Goal: Information Seeking & Learning: Learn about a topic

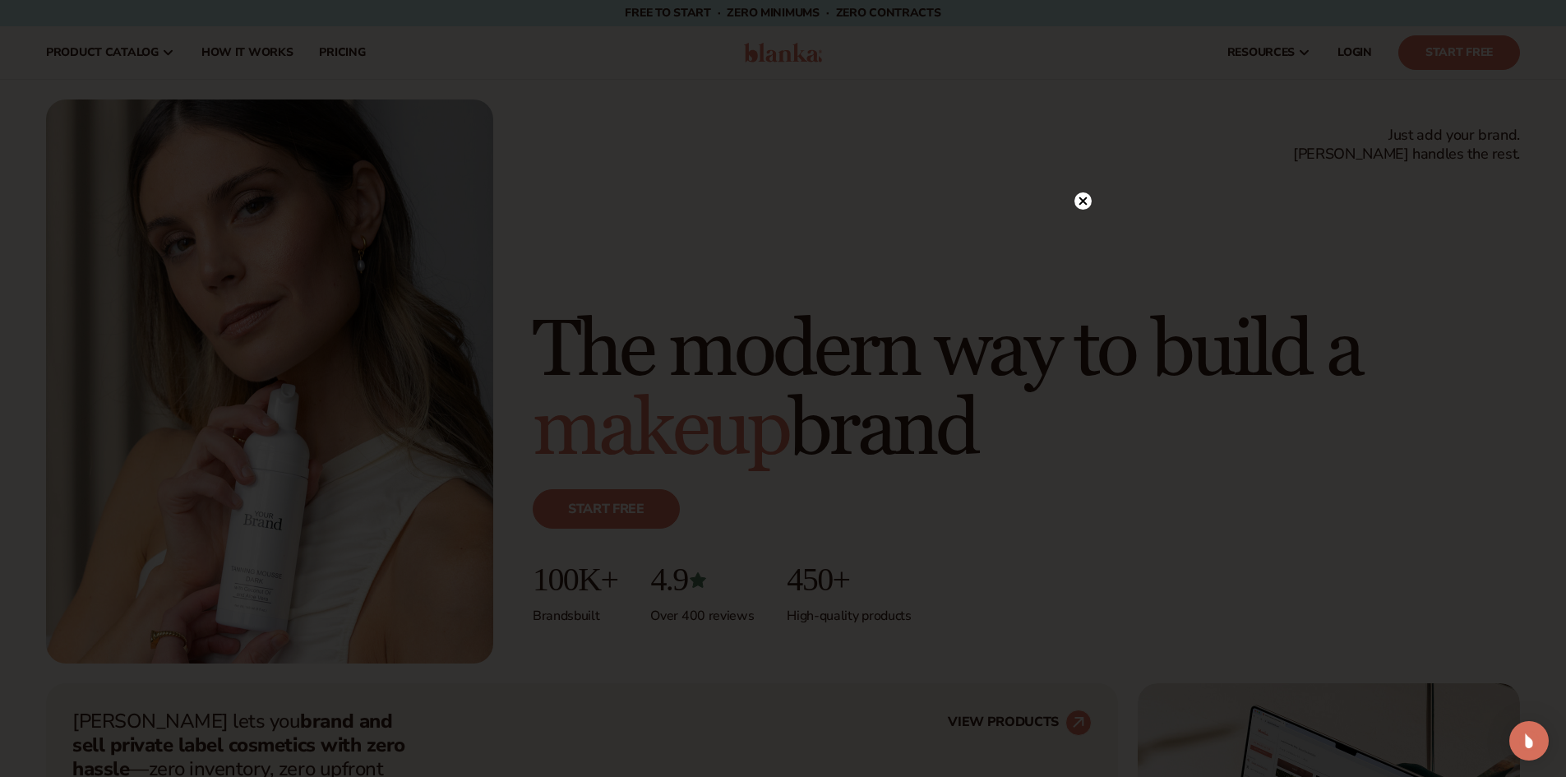
click at [1082, 198] on circle at bounding box center [1082, 200] width 17 height 17
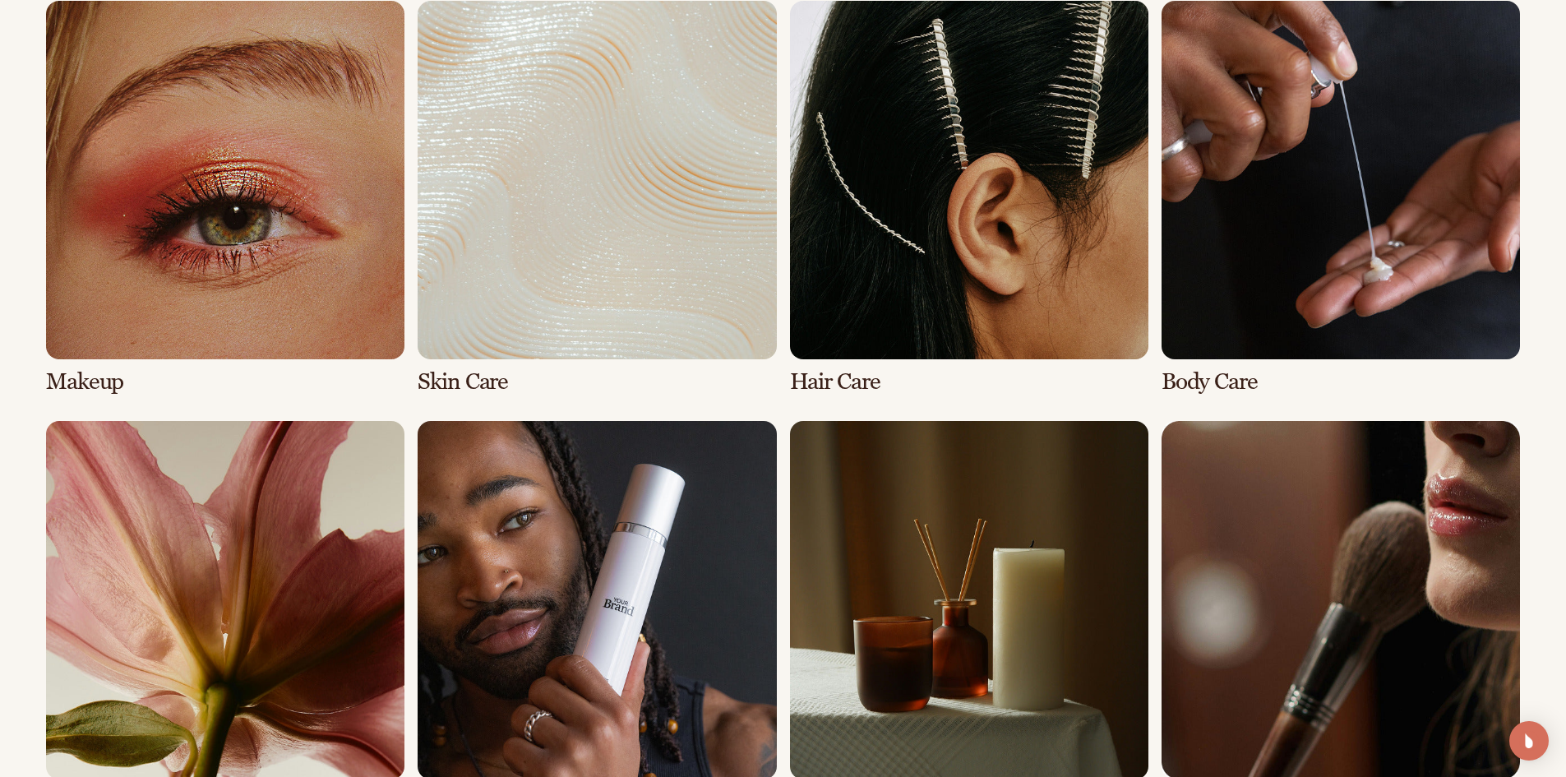
scroll to position [3534, 0]
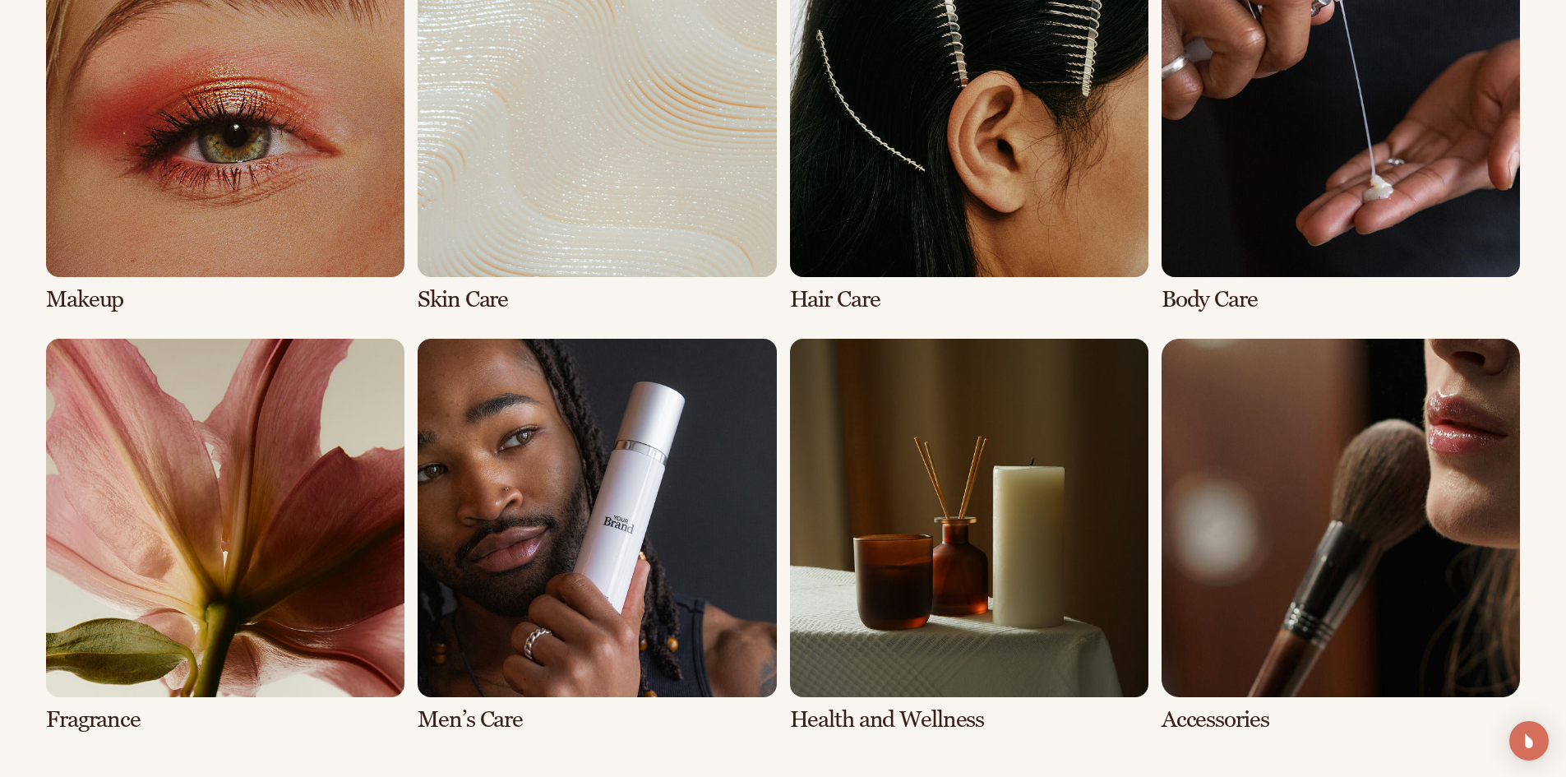
click at [1225, 648] on link "8 / 8" at bounding box center [1340, 536] width 358 height 394
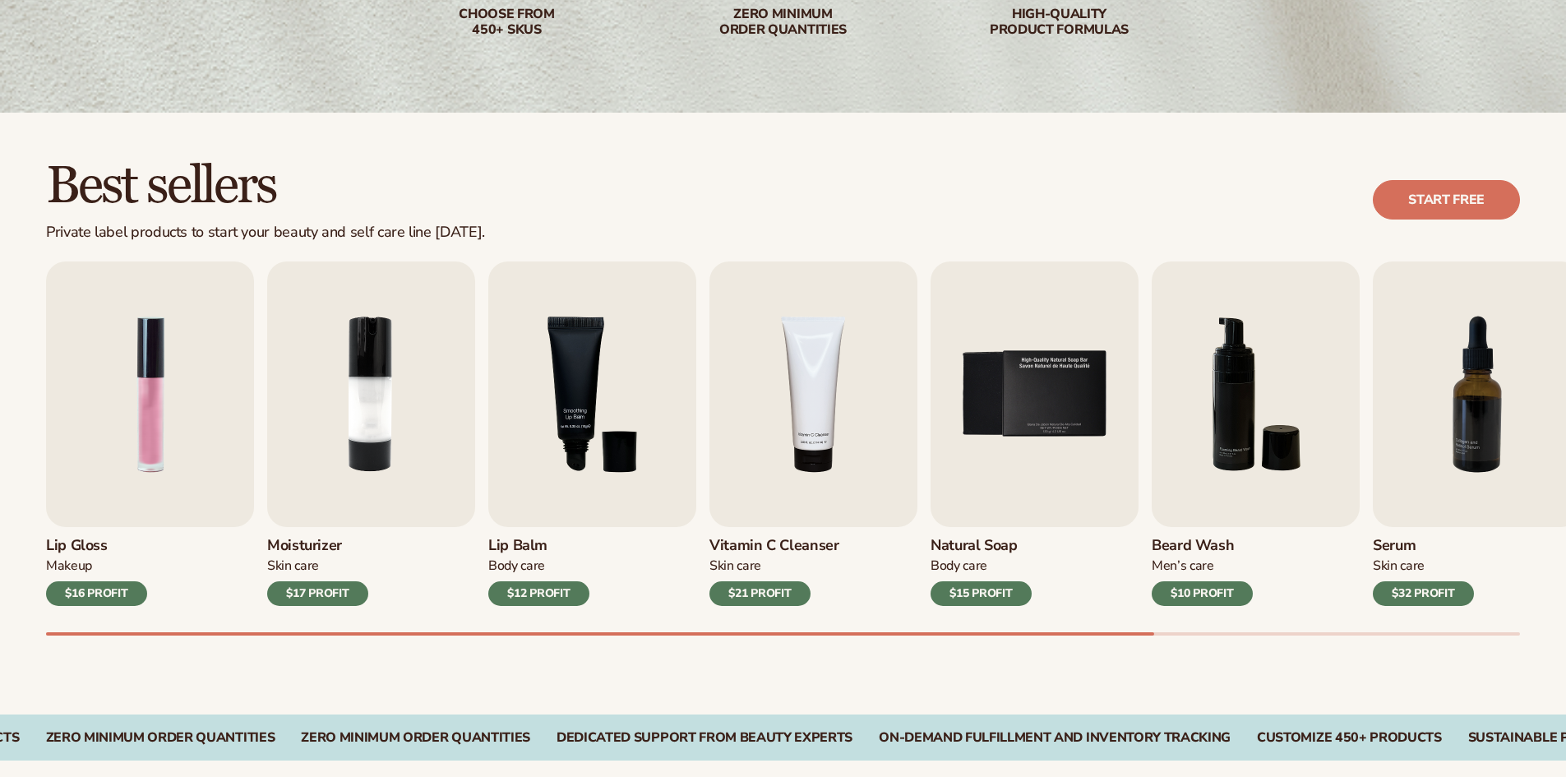
scroll to position [411, 0]
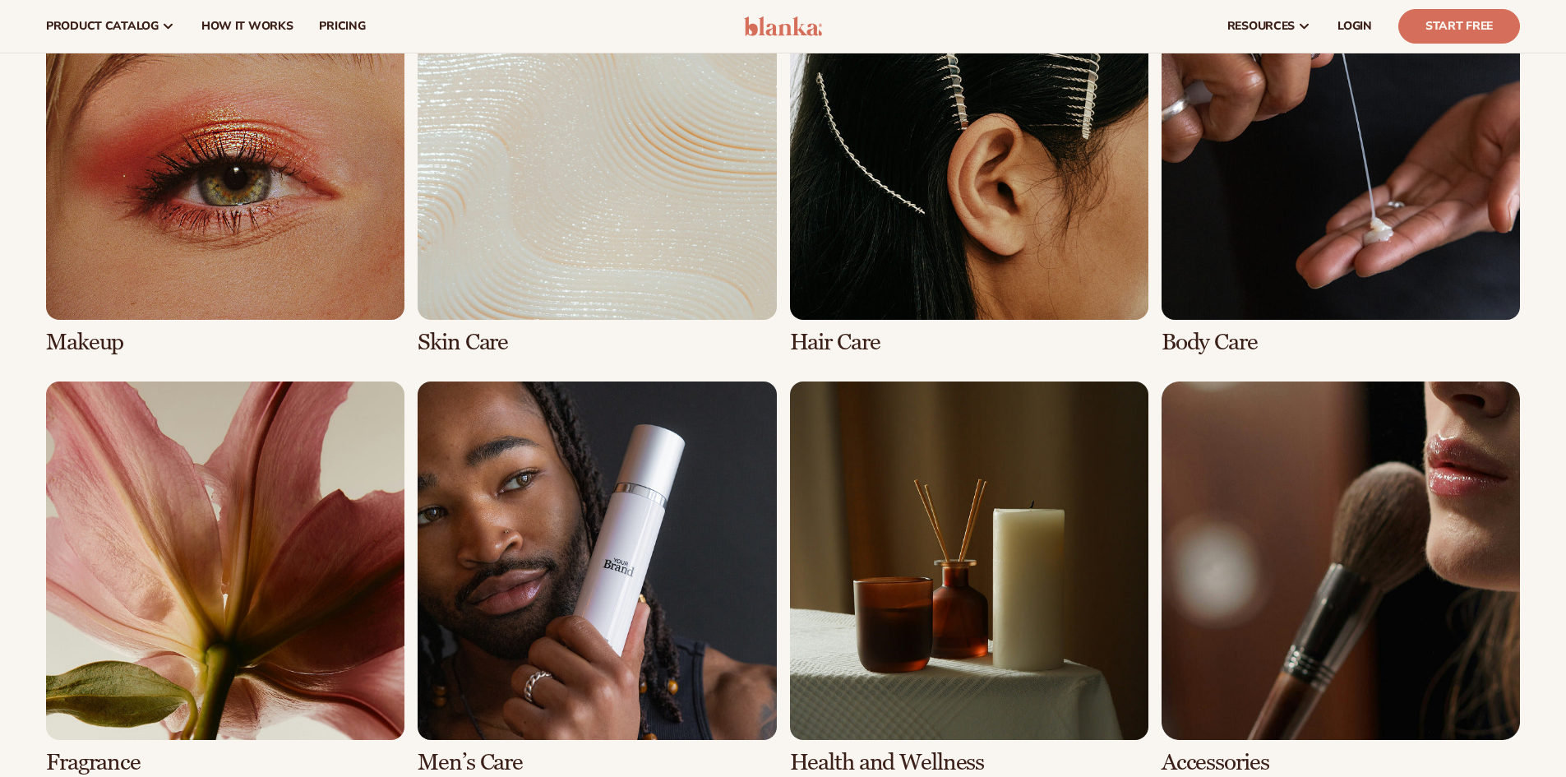
scroll to position [3534, 0]
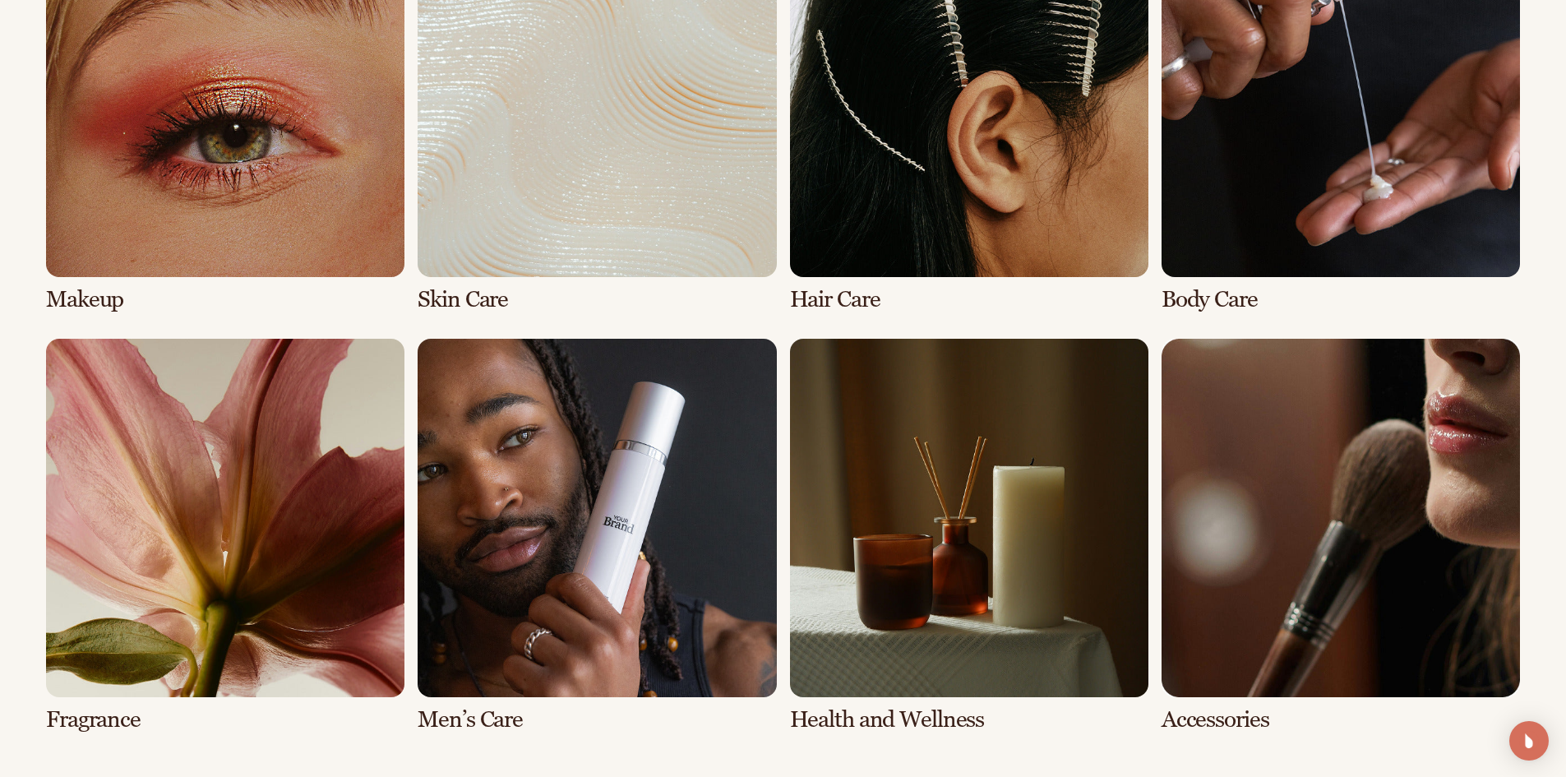
click at [261, 184] on link "1 / 8" at bounding box center [225, 116] width 358 height 394
click at [118, 219] on link "1 / 8" at bounding box center [225, 116] width 358 height 394
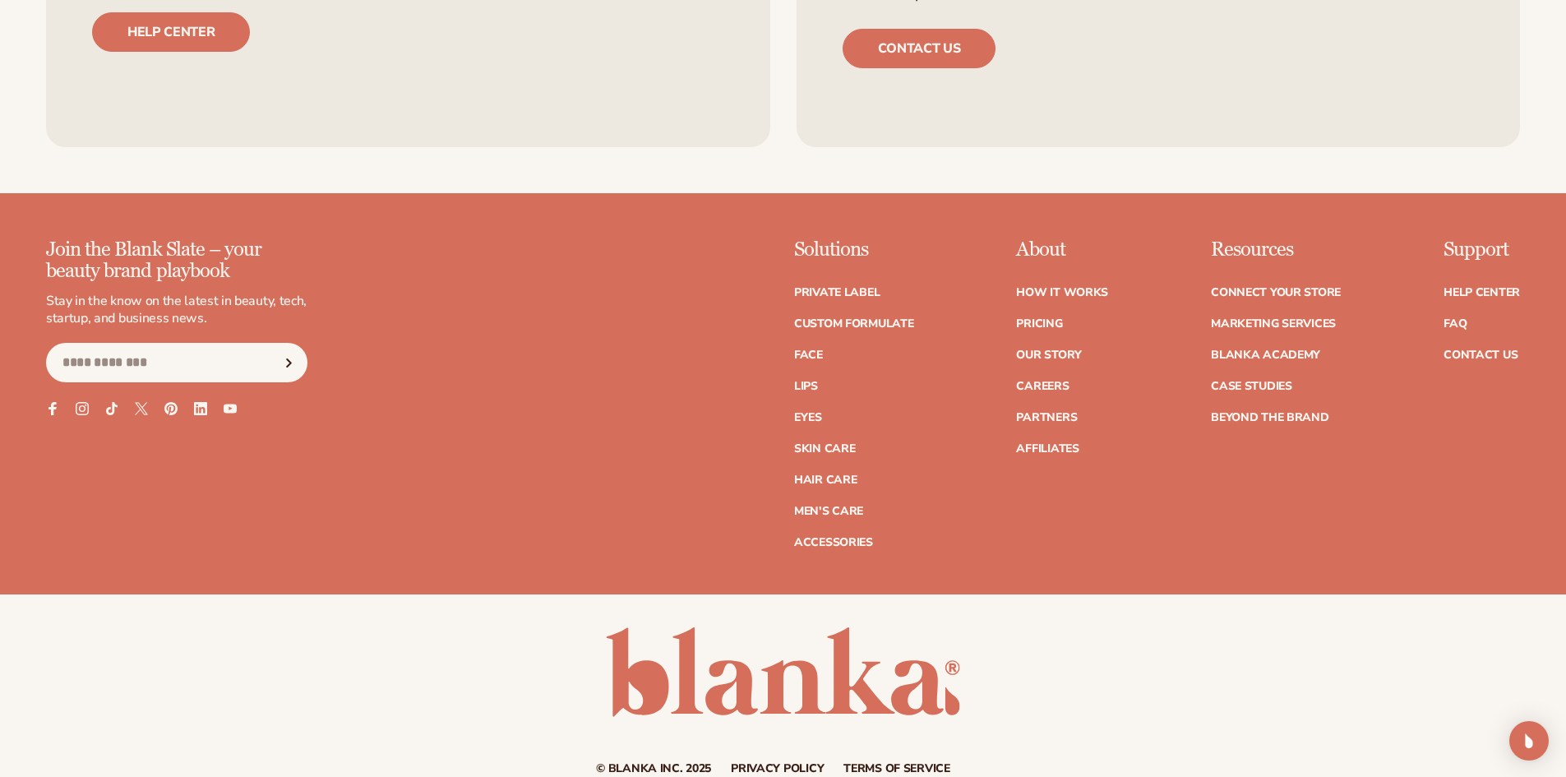
scroll to position [3205, 0]
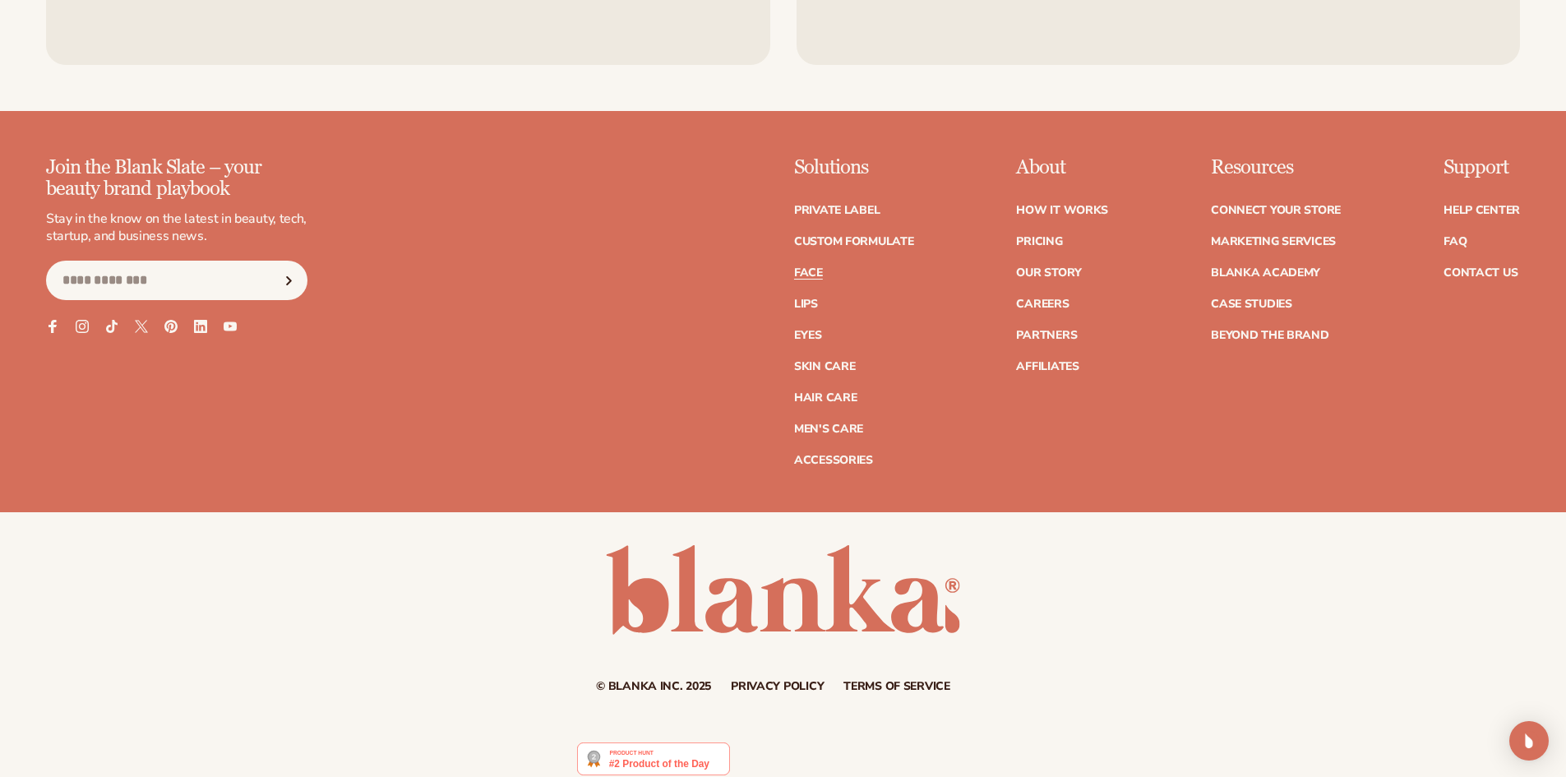
click at [809, 270] on link "Face" at bounding box center [808, 273] width 29 height 12
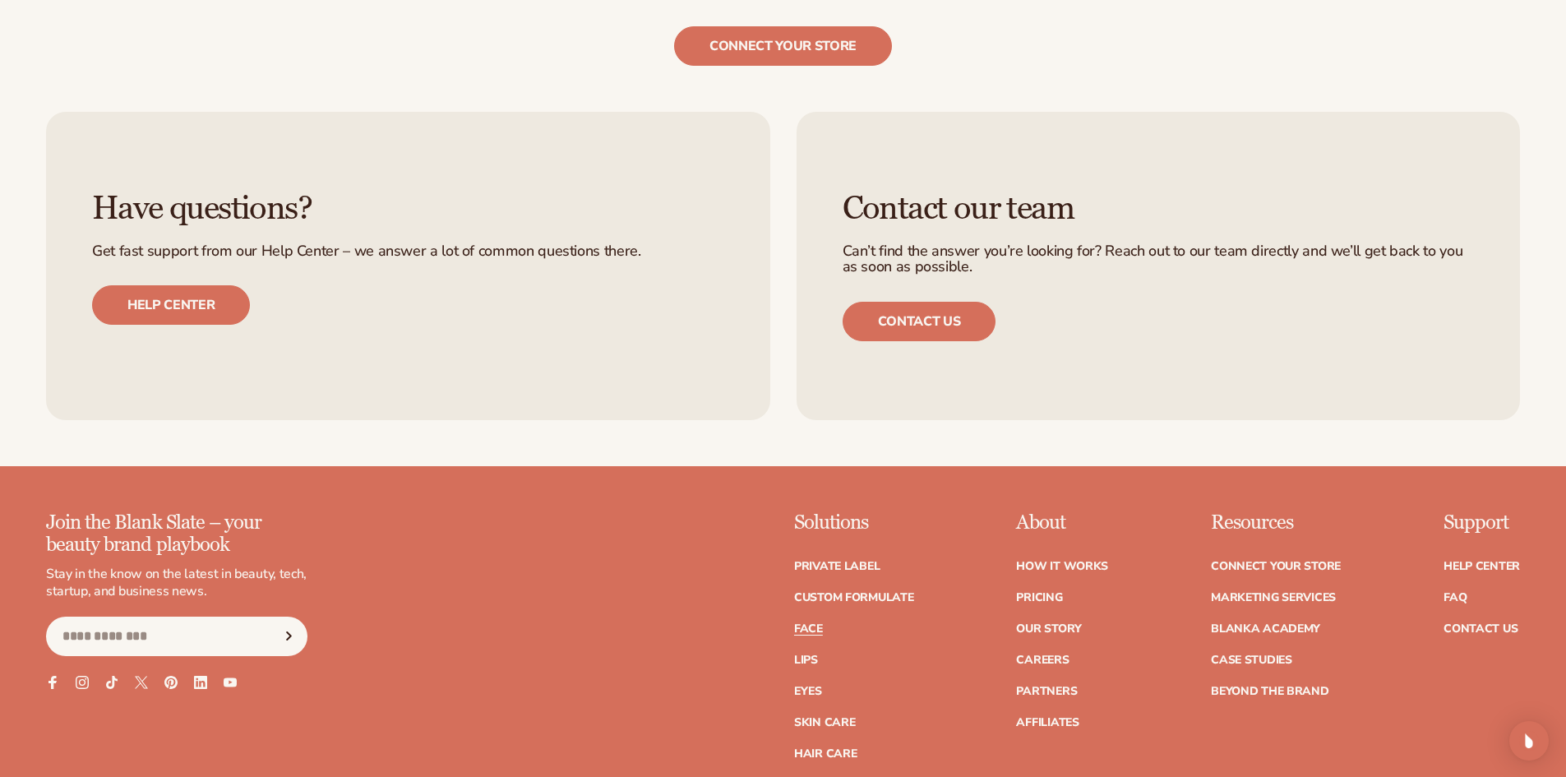
scroll to position [3370, 0]
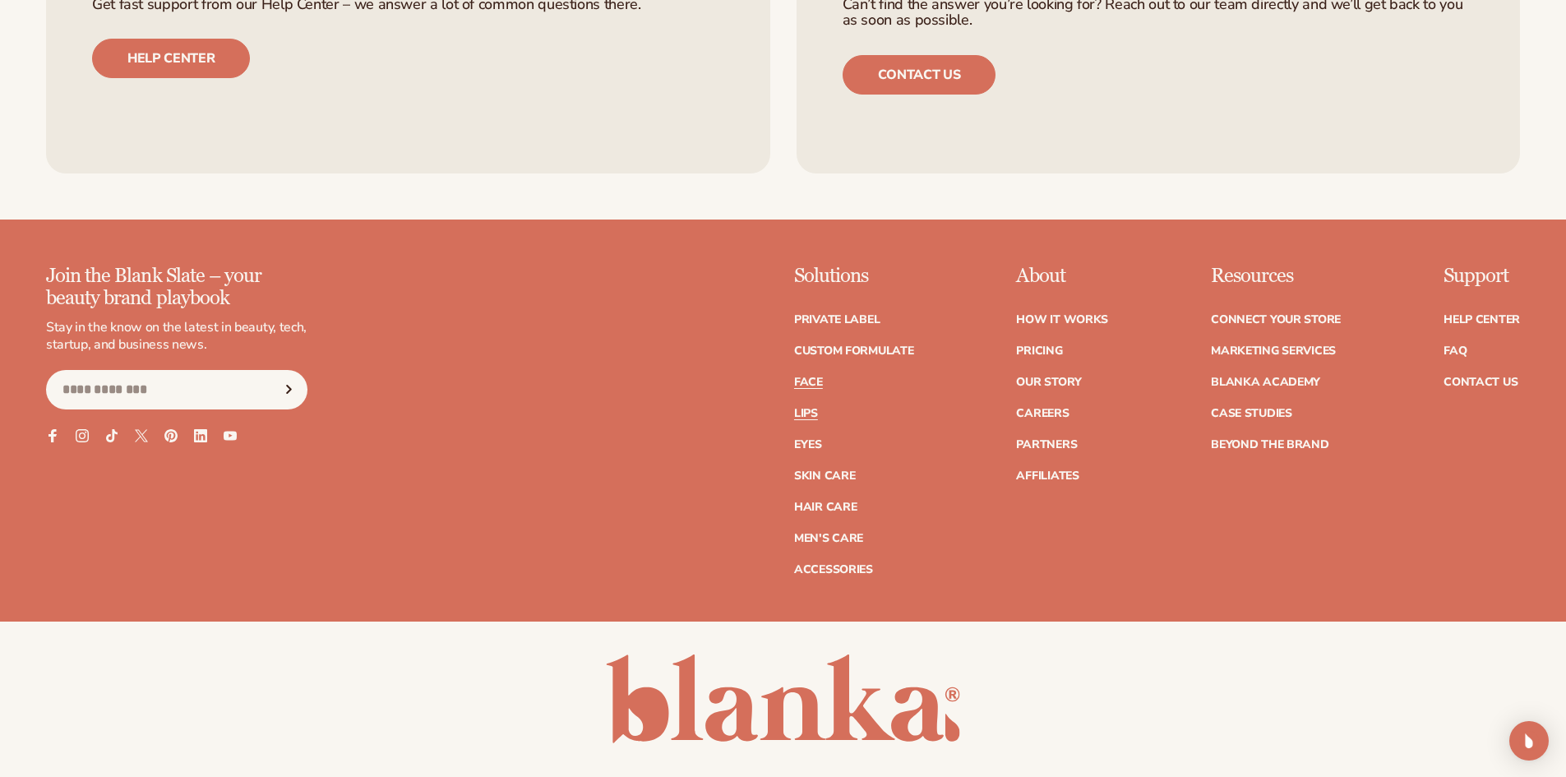
click at [800, 419] on link "Lips" at bounding box center [806, 414] width 24 height 12
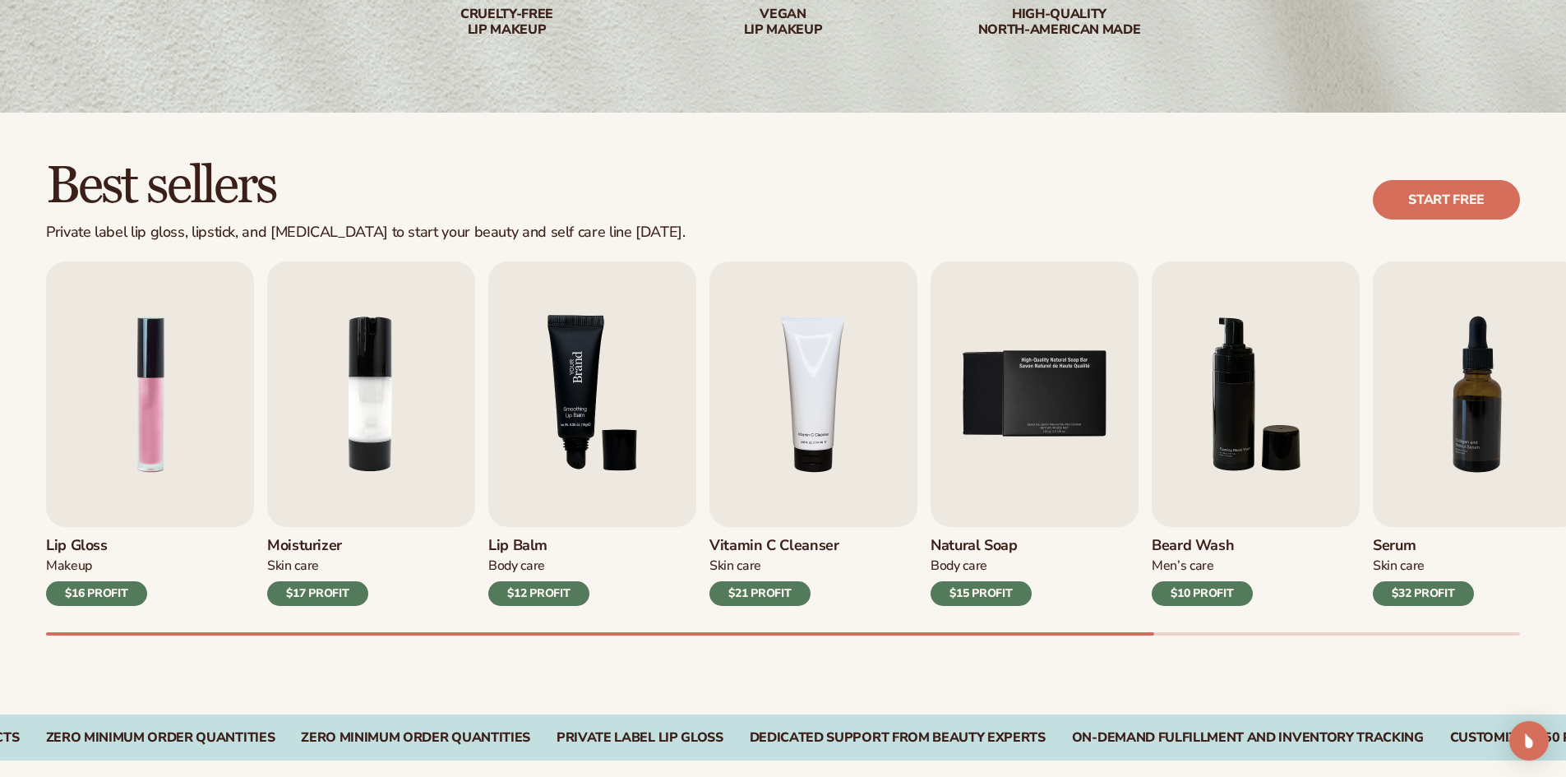
scroll to position [411, 0]
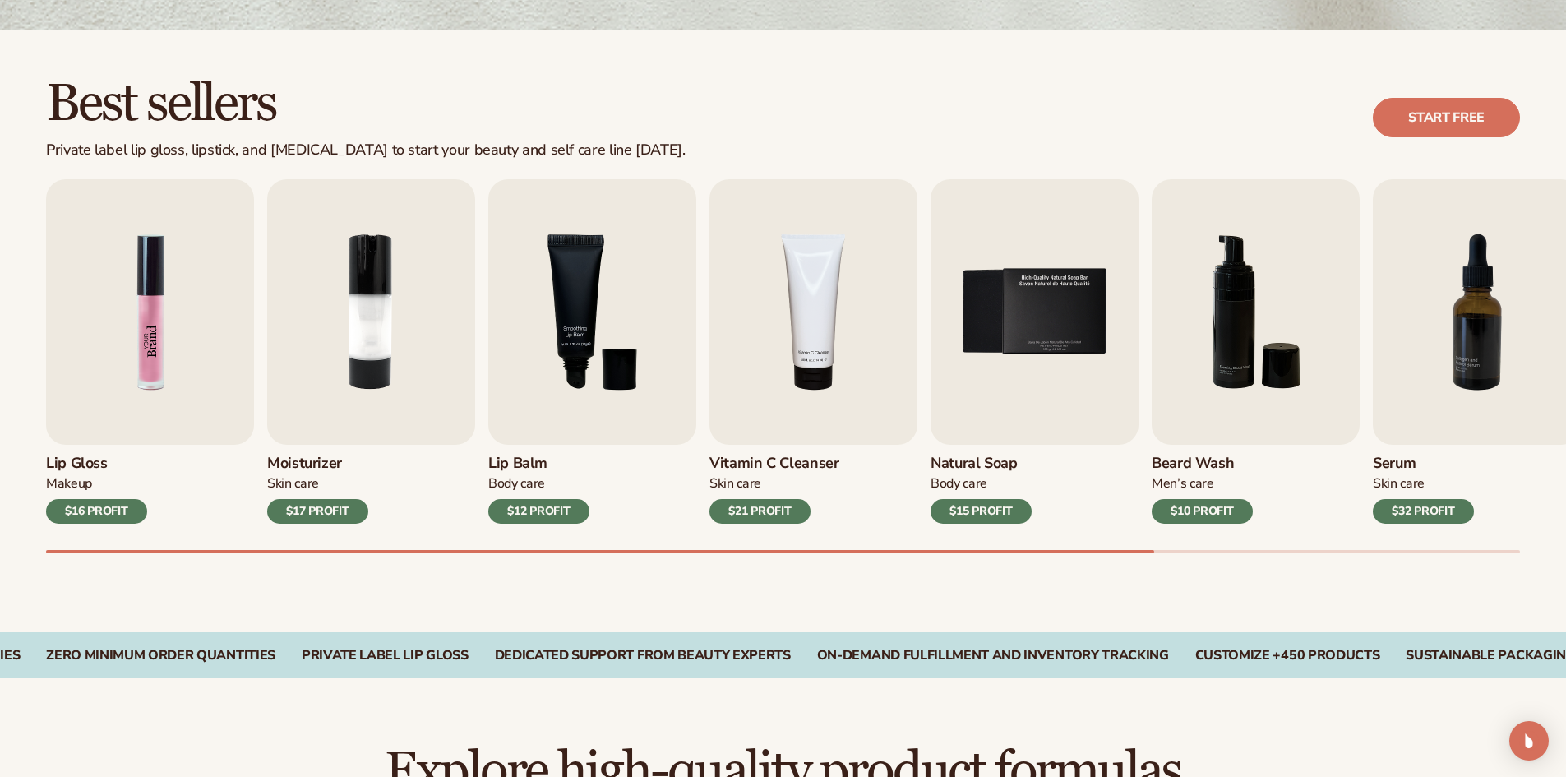
click at [109, 264] on img "1 / 9" at bounding box center [150, 311] width 208 height 265
click at [122, 314] on img "1 / 9" at bounding box center [150, 311] width 208 height 265
click at [89, 390] on img "1 / 9" at bounding box center [150, 311] width 208 height 265
click at [88, 388] on img "1 / 9" at bounding box center [150, 311] width 208 height 265
click at [109, 513] on div "$16 PROFIT" at bounding box center [96, 511] width 101 height 25
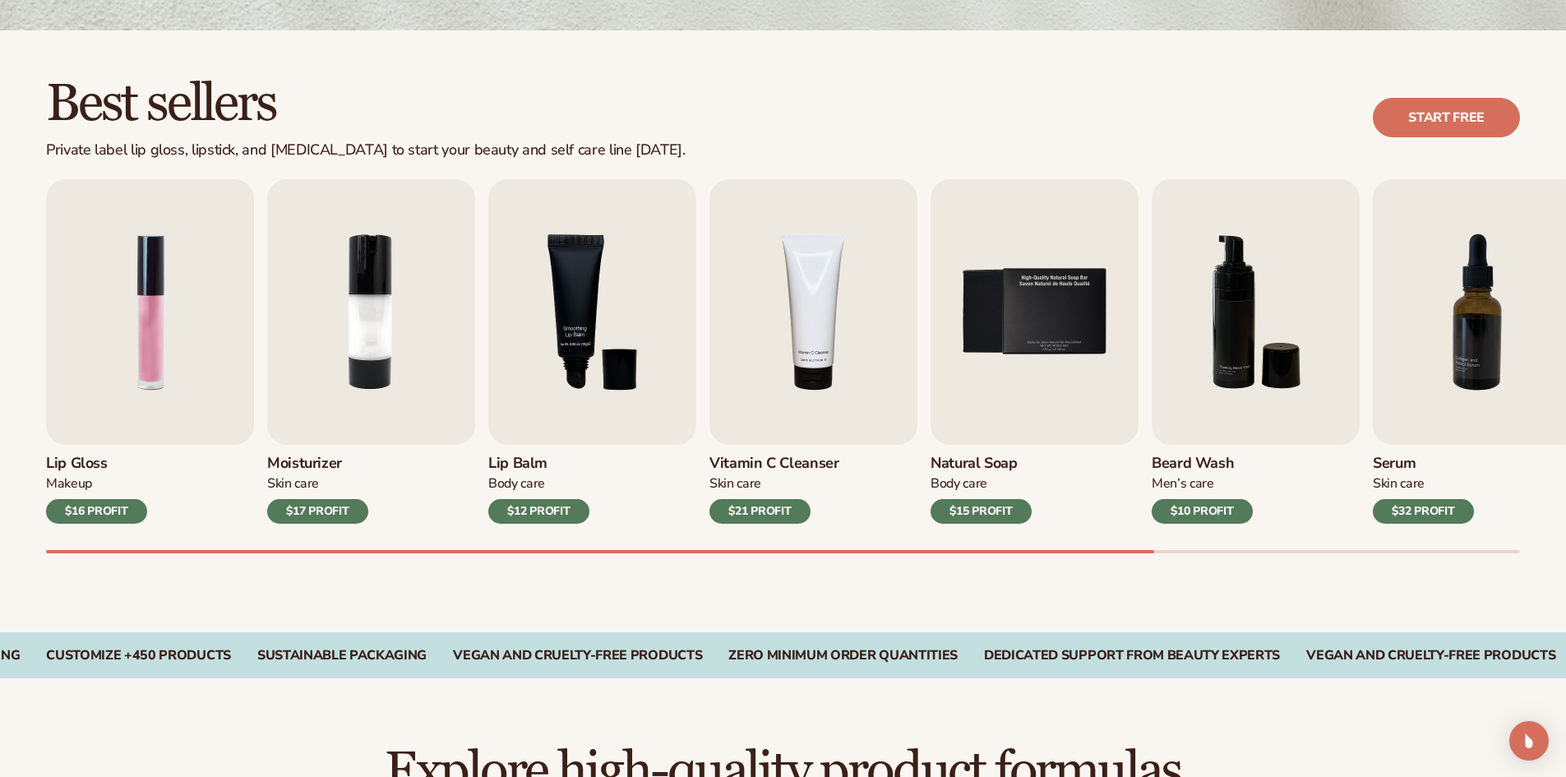
click at [109, 510] on div "$16 PROFIT" at bounding box center [96, 511] width 101 height 25
click at [54, 459] on h3 "Lip Gloss" at bounding box center [96, 463] width 101 height 18
click at [55, 459] on h3 "Lip Gloss" at bounding box center [96, 463] width 101 height 18
click at [144, 376] on img "1 / 9" at bounding box center [150, 311] width 208 height 265
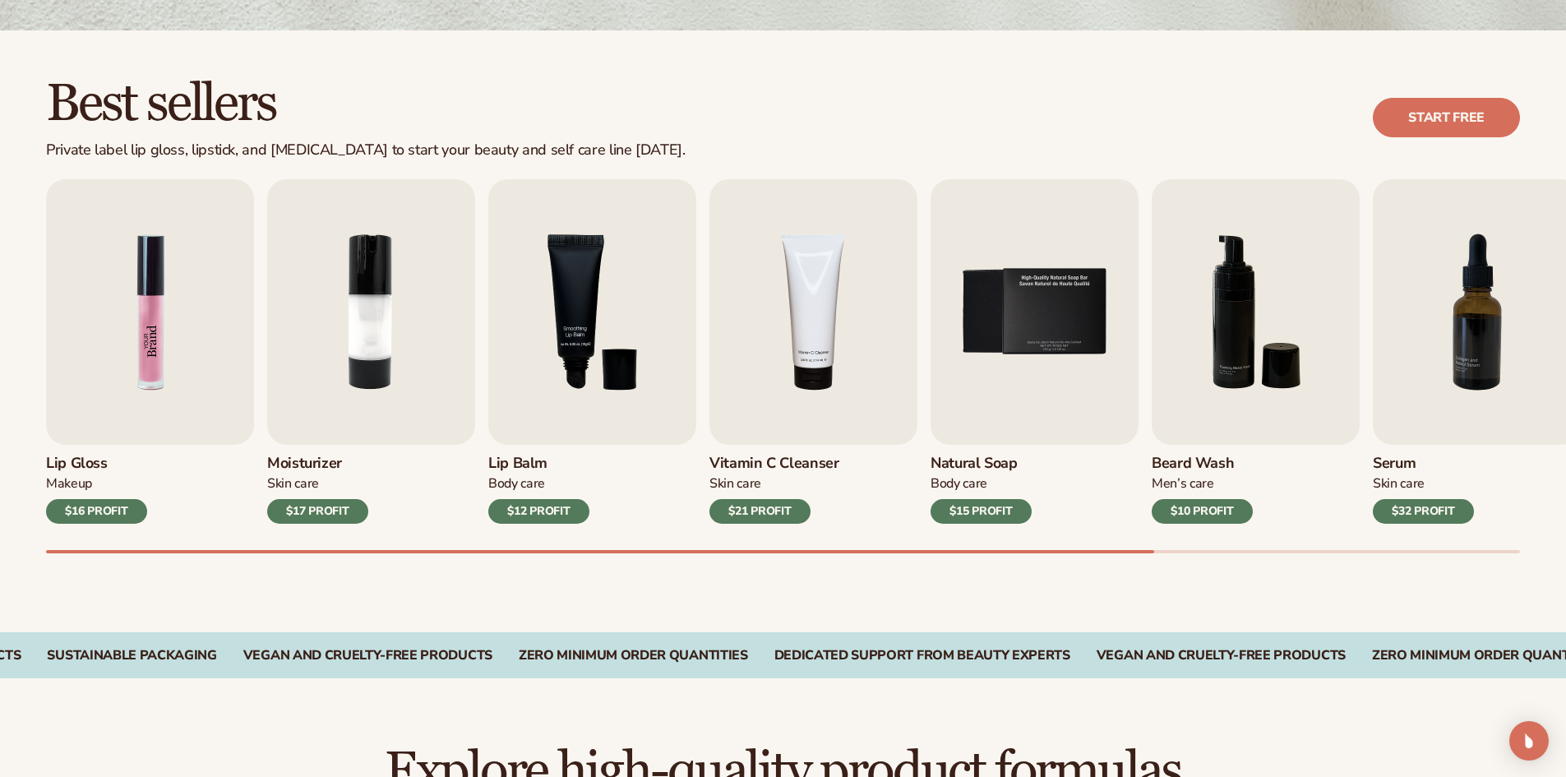
click at [143, 375] on img "1 / 9" at bounding box center [150, 311] width 208 height 265
click at [144, 375] on img "1 / 9" at bounding box center [150, 311] width 208 height 265
click at [148, 361] on img "1 / 9" at bounding box center [150, 311] width 208 height 265
click at [176, 245] on img "1 / 9" at bounding box center [150, 311] width 208 height 265
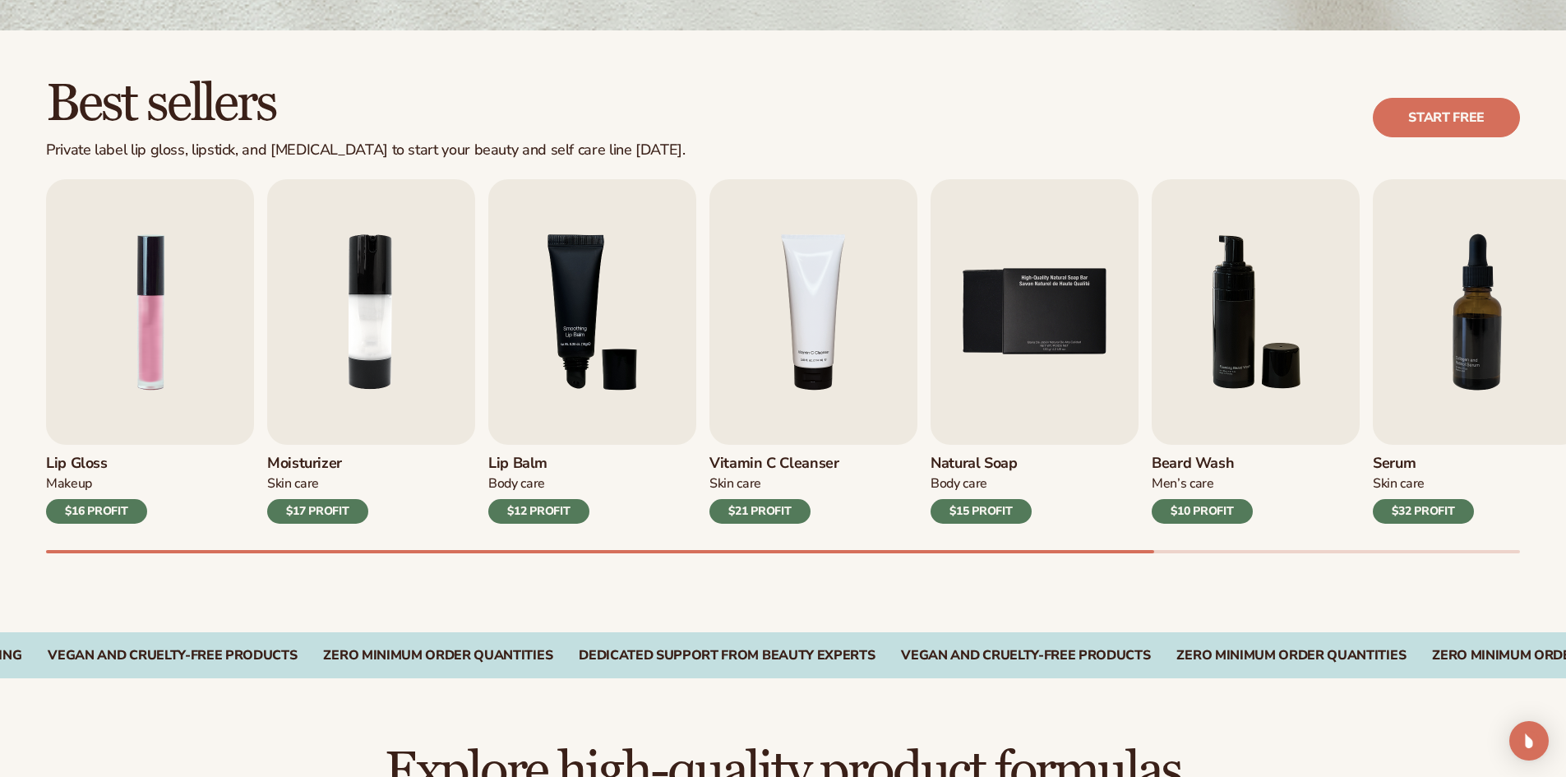
click at [96, 511] on div "$16 PROFIT" at bounding box center [96, 511] width 101 height 25
click at [97, 511] on div "$16 PROFIT" at bounding box center [96, 511] width 101 height 25
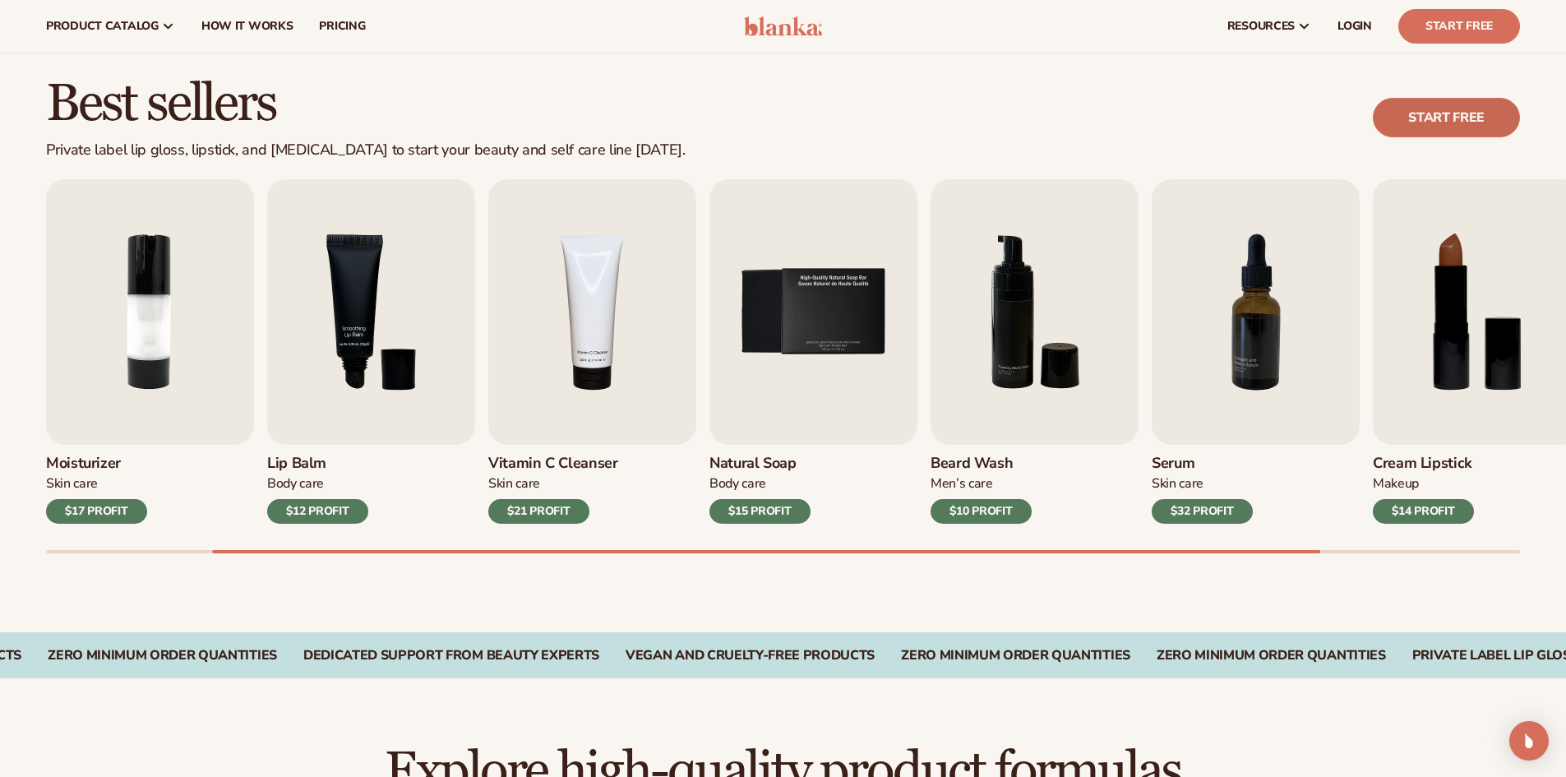
click at [1455, 121] on link "Start free" at bounding box center [1445, 117] width 147 height 39
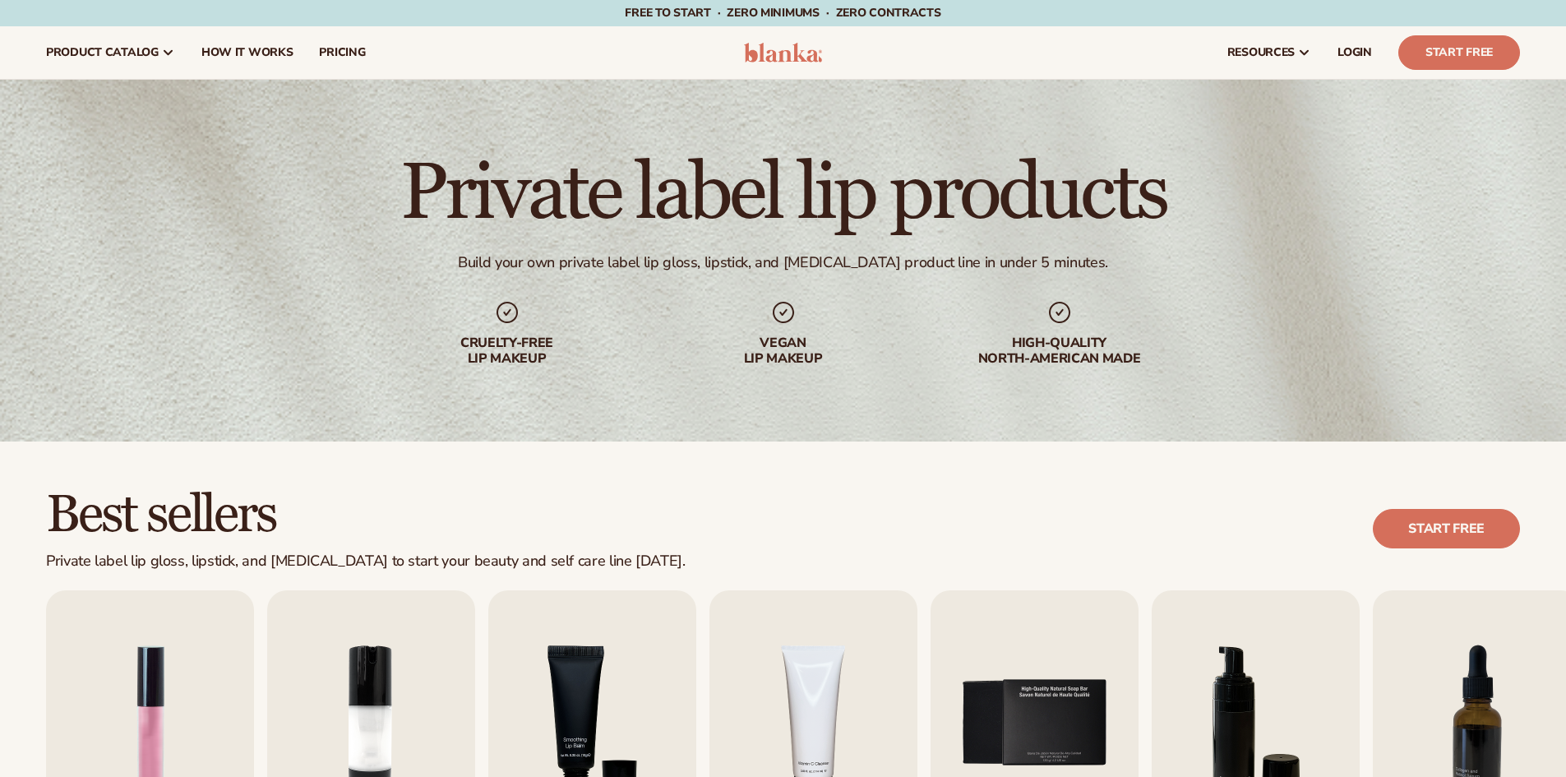
scroll to position [411, 0]
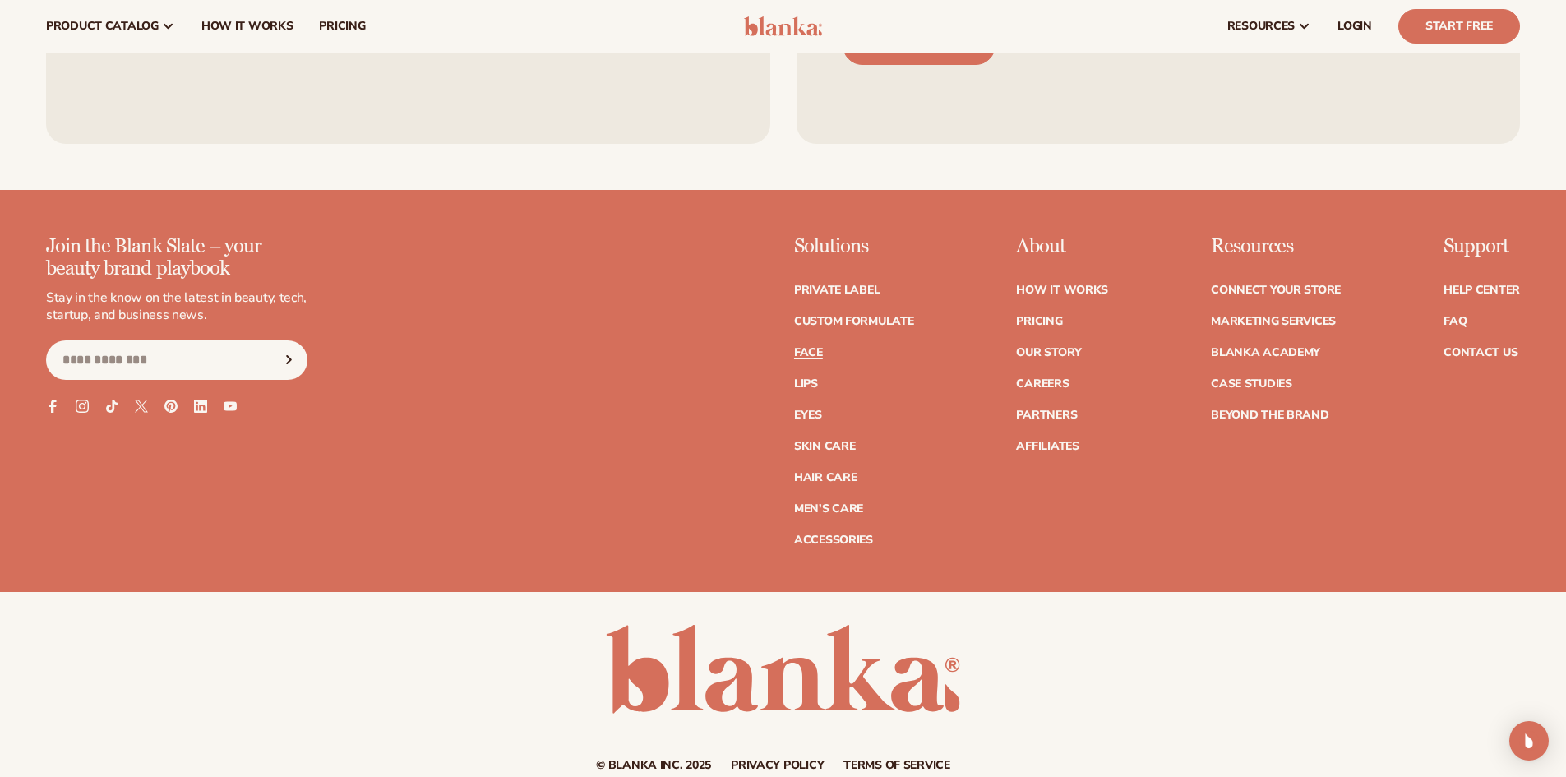
scroll to position [3370, 0]
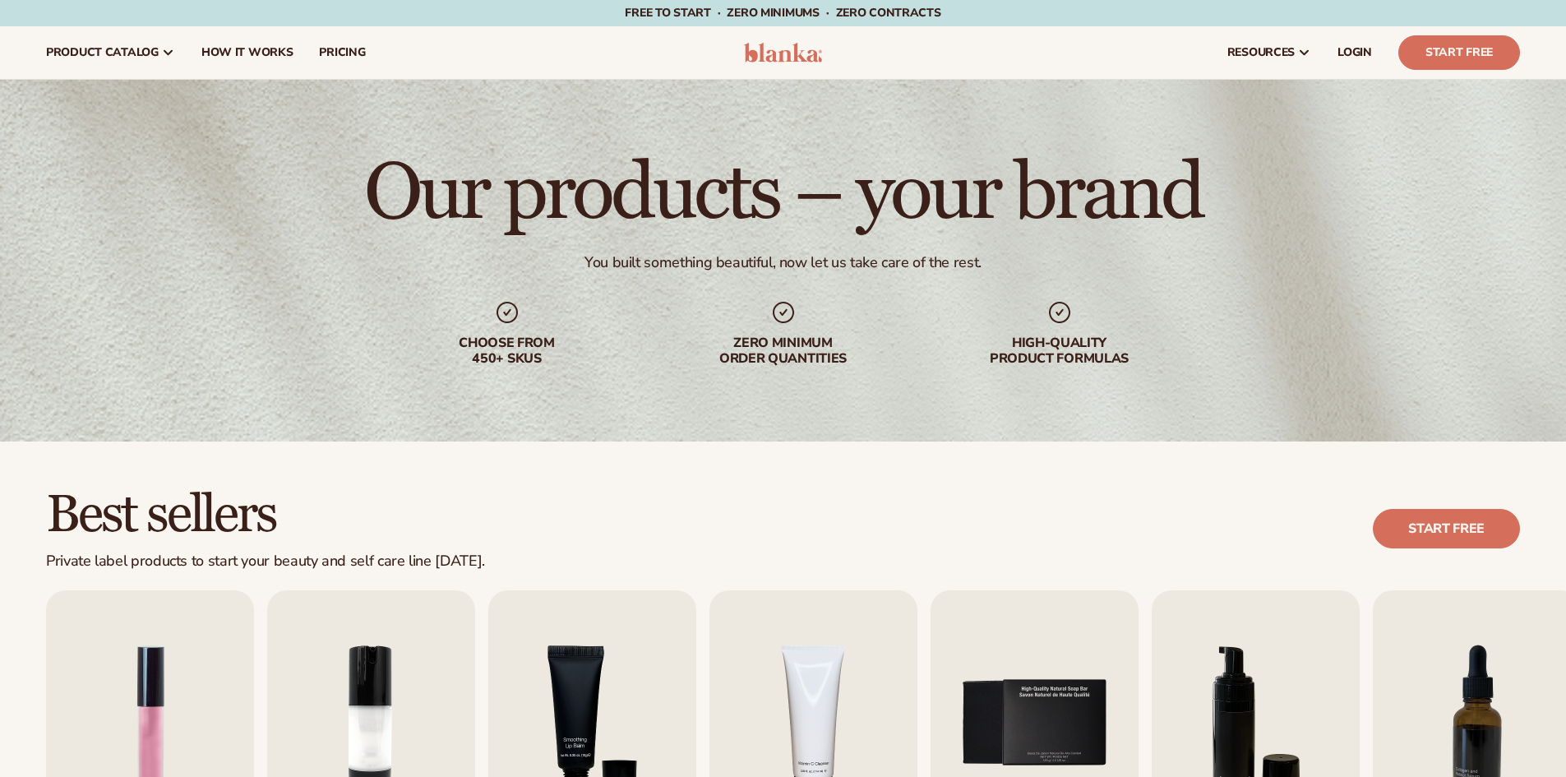
scroll to position [3205, 0]
